Goal: Transaction & Acquisition: Purchase product/service

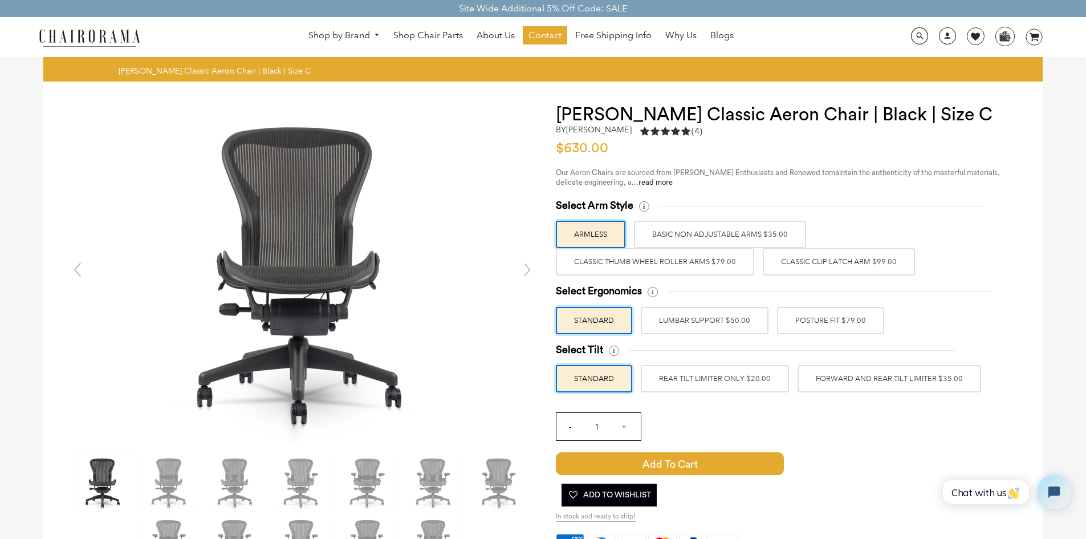
click at [735, 240] on label "BASIC NON ADJUSTABLE ARMS $35.00" at bounding box center [720, 234] width 172 height 27
click at [0, 0] on input "BASIC NON ADJUSTABLE ARMS $35.00" at bounding box center [0, 0] width 0 height 0
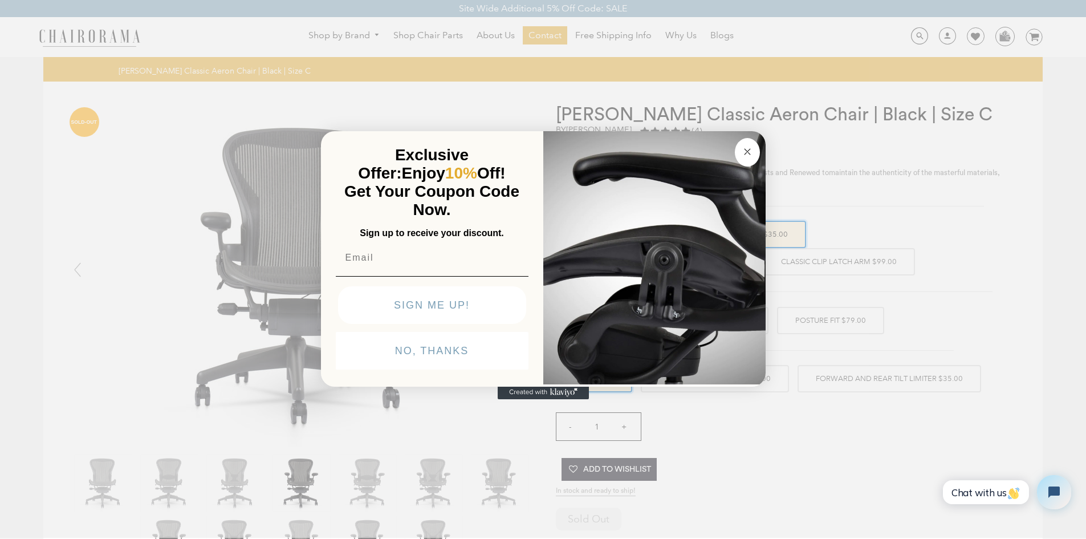
drag, startPoint x: 749, startPoint y: 152, endPoint x: 776, endPoint y: 169, distance: 32.3
click at [749, 153] on icon "Close dialog" at bounding box center [748, 152] width 14 height 14
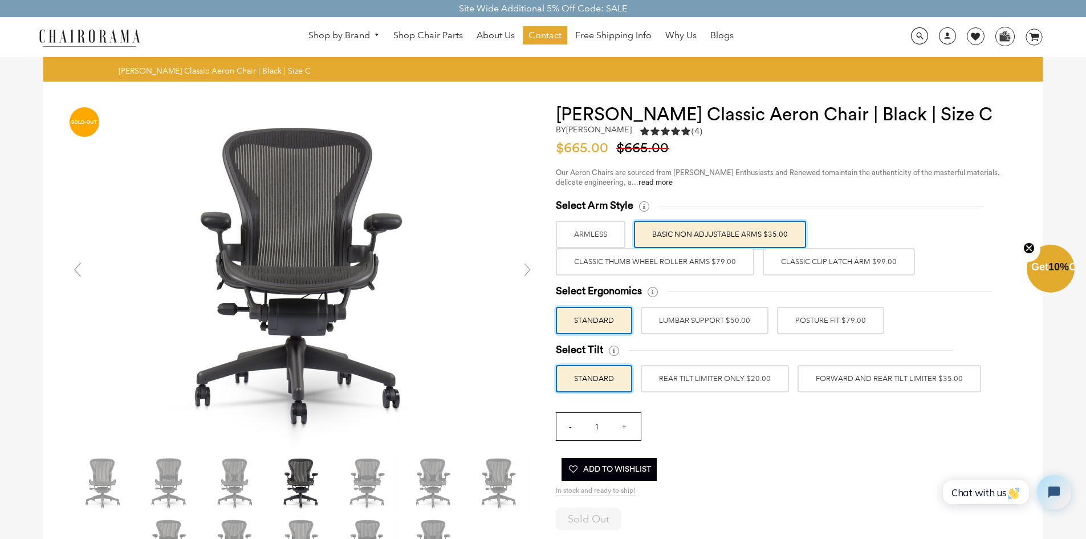
click at [806, 261] on label "Classic Clip Latch Arm $99.00" at bounding box center [839, 261] width 152 height 27
click at [0, 0] on input "Classic Clip Latch Arm $99.00" at bounding box center [0, 0] width 0 height 0
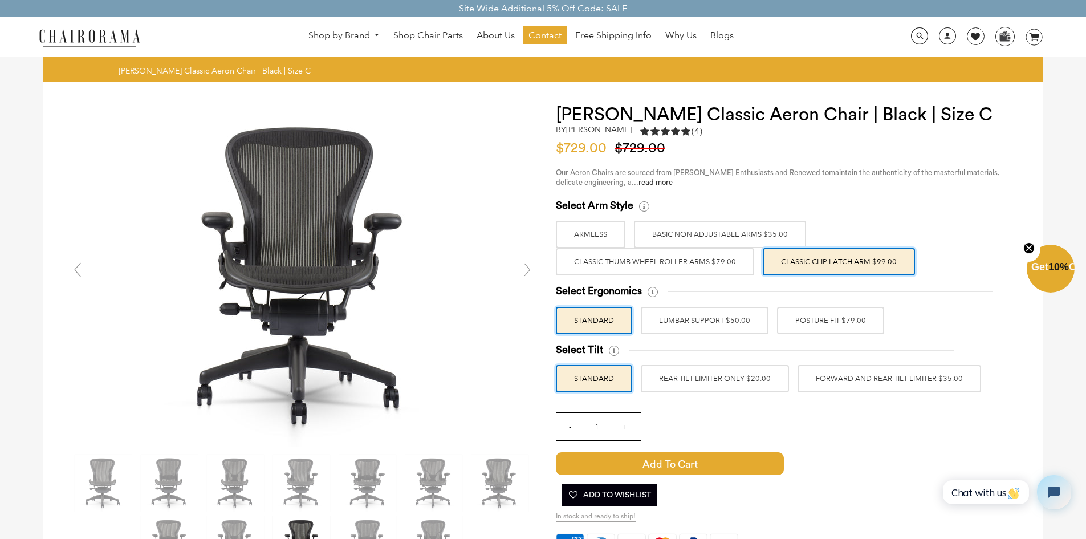
click at [734, 266] on label "Classic Thumb Wheel Roller Arms $79.00" at bounding box center [655, 261] width 198 height 27
click at [0, 0] on input "Classic Thumb Wheel Roller Arms $79.00" at bounding box center [0, 0] width 0 height 0
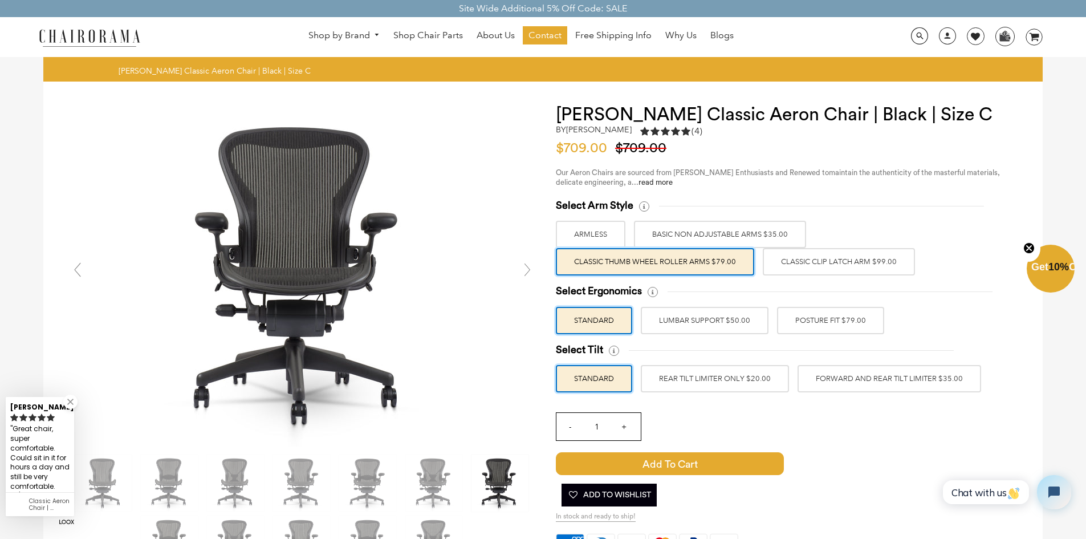
click at [784, 264] on label "Classic Clip Latch Arm $99.00" at bounding box center [839, 261] width 152 height 27
click at [0, 0] on input "Classic Clip Latch Arm $99.00" at bounding box center [0, 0] width 0 height 0
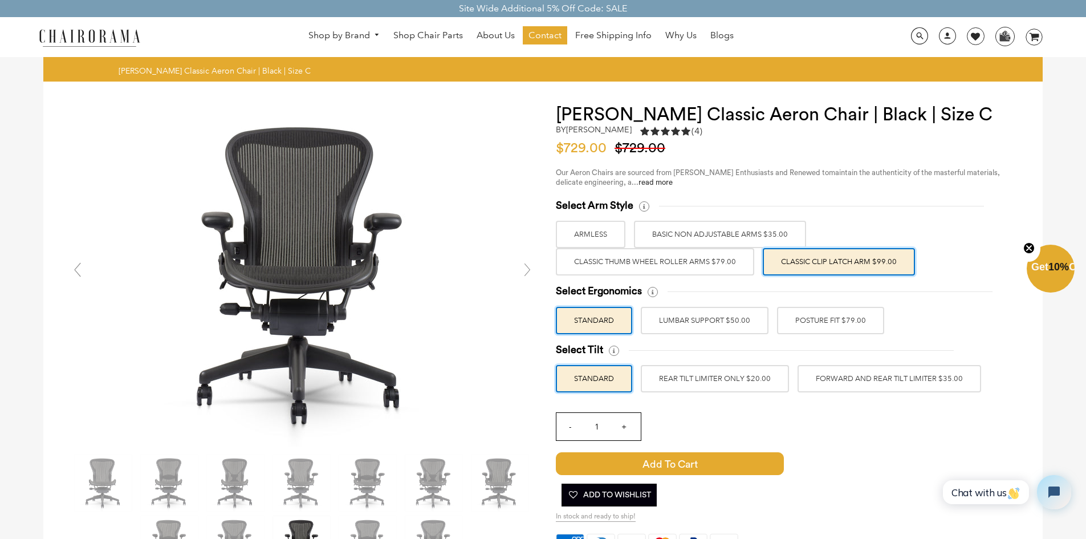
click at [781, 322] on label "POSTURE FIT $79.00" at bounding box center [830, 320] width 107 height 27
click at [0, 0] on input "POSTURE FIT $79.00" at bounding box center [0, 0] width 0 height 0
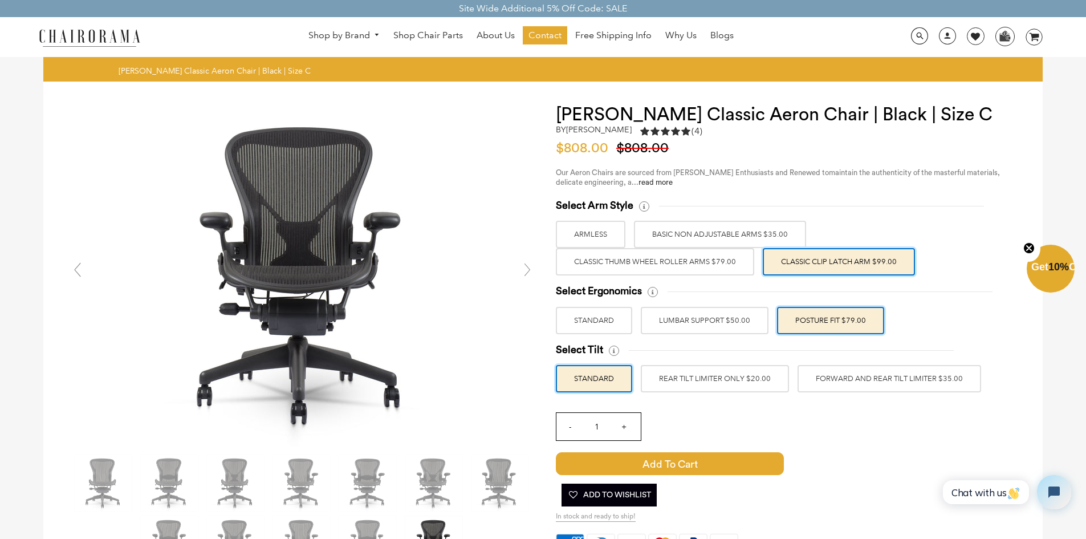
scroll to position [57, 0]
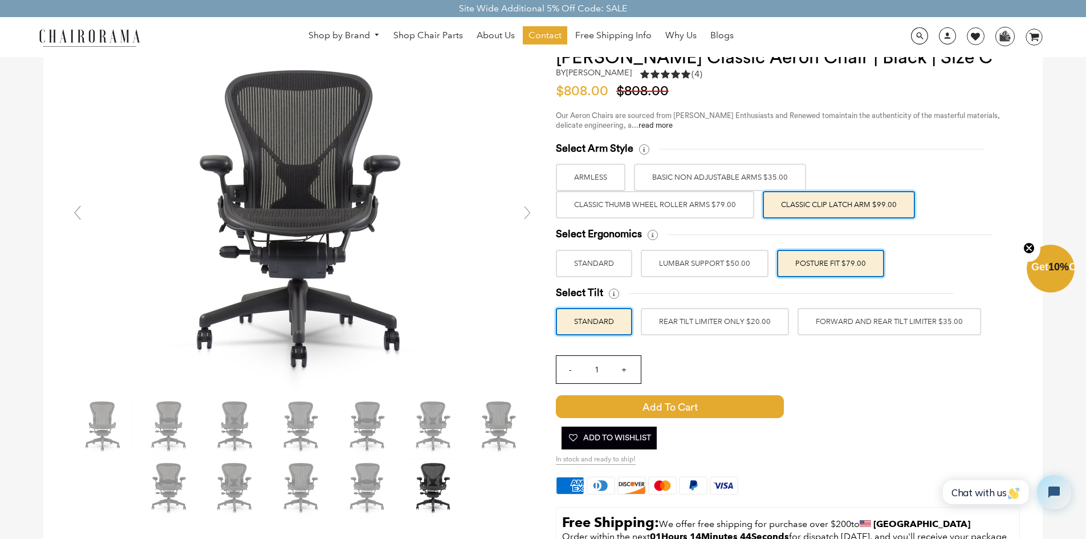
click at [708, 332] on label "REAR TILT LIMITER ONLY $20.00" at bounding box center [715, 321] width 148 height 27
click at [0, 0] on input "REAR TILT LIMITER ONLY $20.00" at bounding box center [0, 0] width 0 height 0
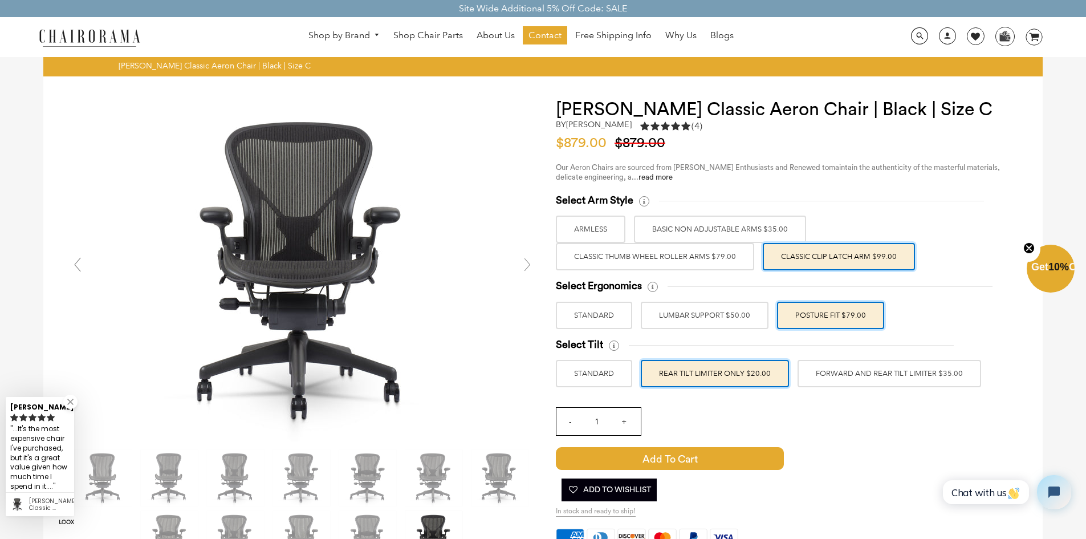
scroll to position [0, 0]
